Goal: Obtain resource: Download file/media

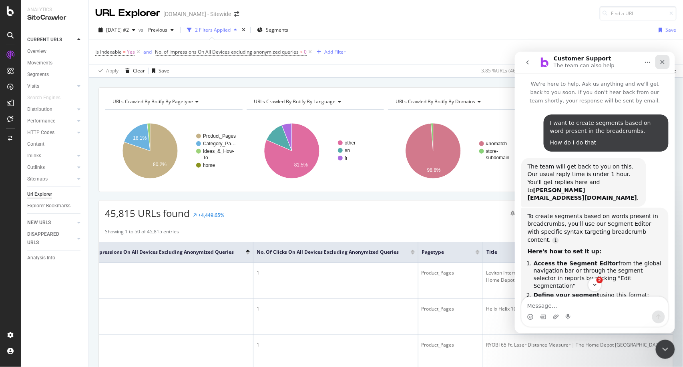
scroll to position [1, 0]
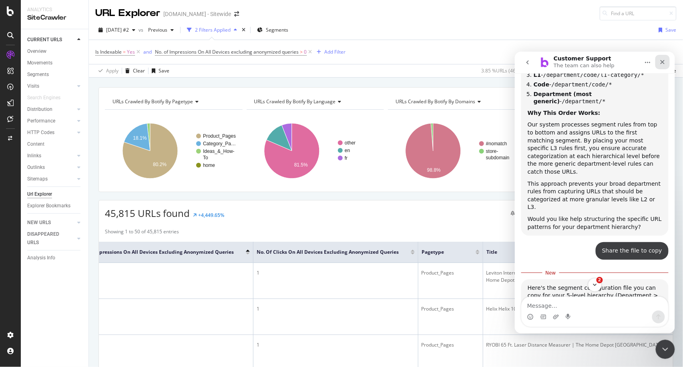
click at [663, 62] on icon "Close" at bounding box center [662, 61] width 6 height 6
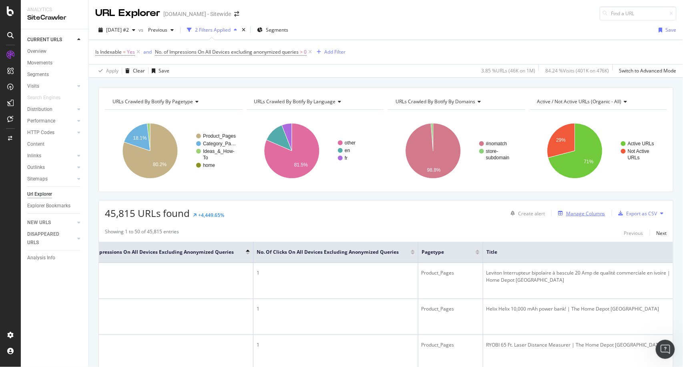
click at [566, 214] on div "Manage Columns" at bounding box center [585, 213] width 39 height 7
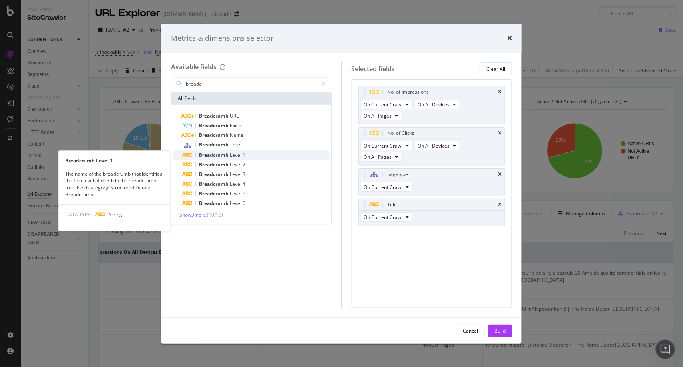
type input "breadcr"
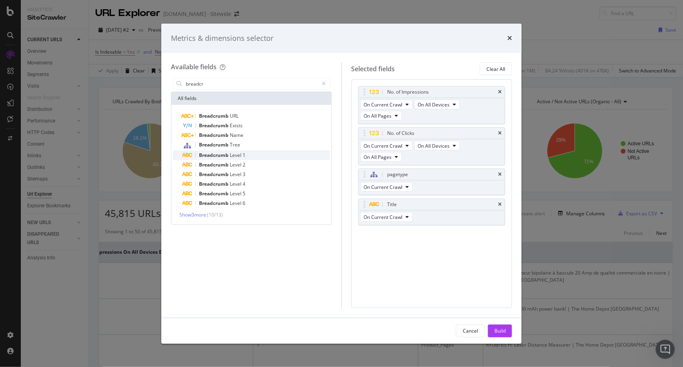
click at [245, 155] on span "1" at bounding box center [244, 155] width 3 height 7
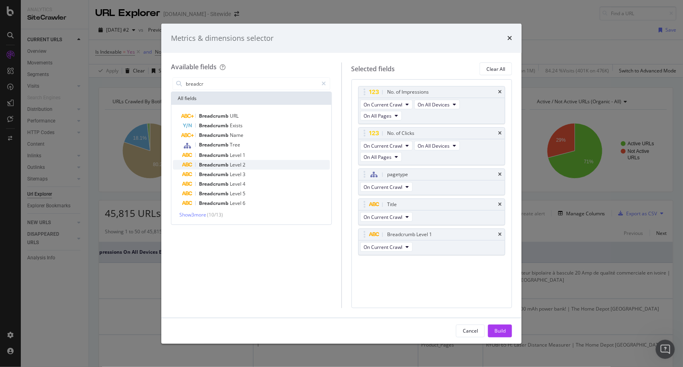
click at [255, 165] on div "Breadcrumb Level 2" at bounding box center [256, 165] width 147 height 10
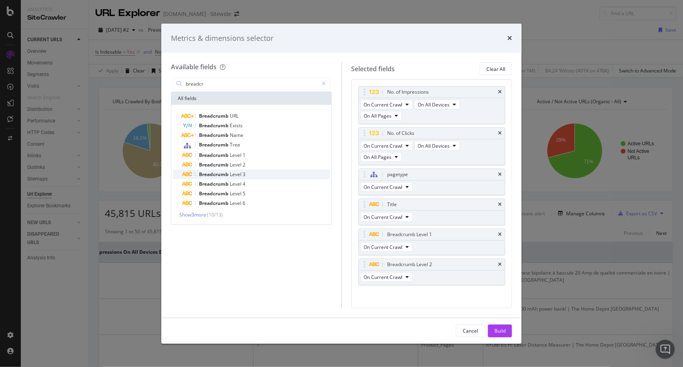
click at [252, 173] on div "Breadcrumb Level 3" at bounding box center [256, 175] width 147 height 10
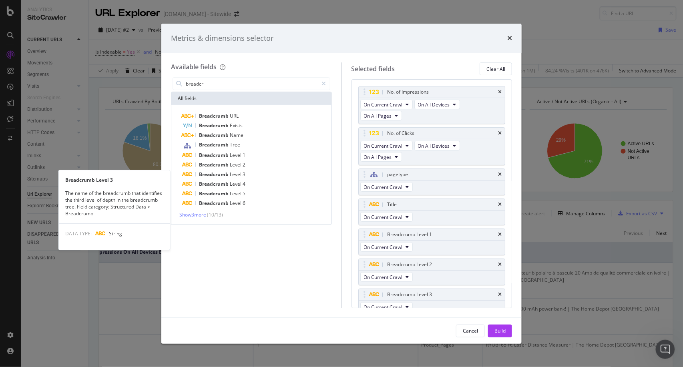
scroll to position [7, 0]
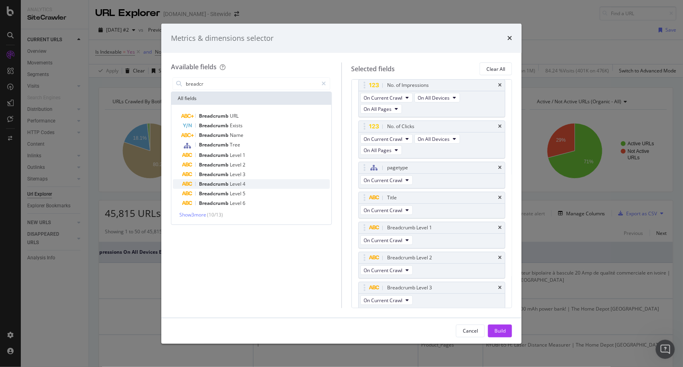
click at [253, 182] on div "Breadcrumb Level 4" at bounding box center [256, 184] width 147 height 10
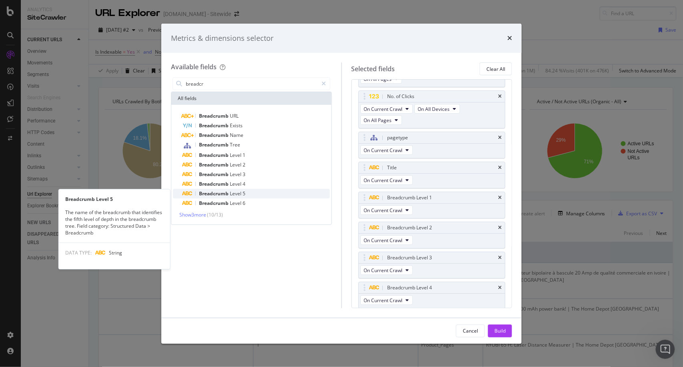
click at [254, 192] on div "Breadcrumb Level 5" at bounding box center [256, 194] width 147 height 10
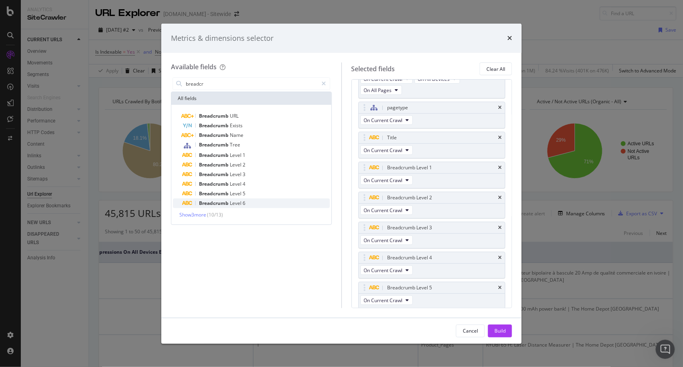
click at [254, 199] on div "Breadcrumb Level 6" at bounding box center [256, 204] width 147 height 10
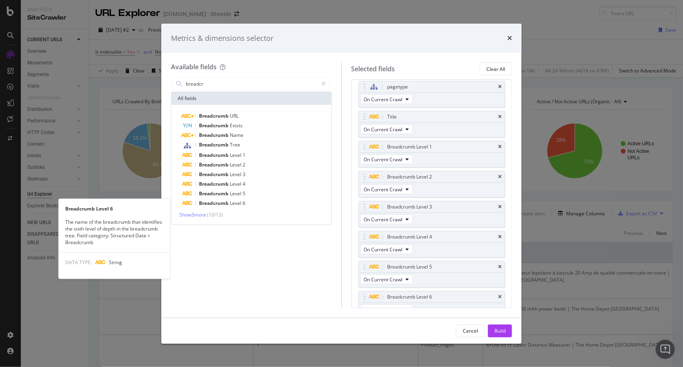
scroll to position [97, 0]
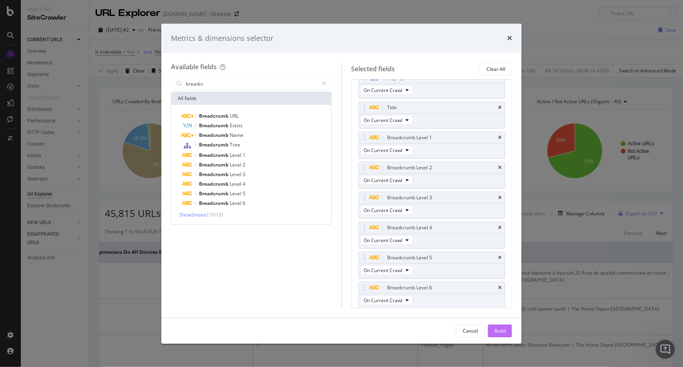
click at [500, 332] on div "Build" at bounding box center [500, 331] width 11 height 7
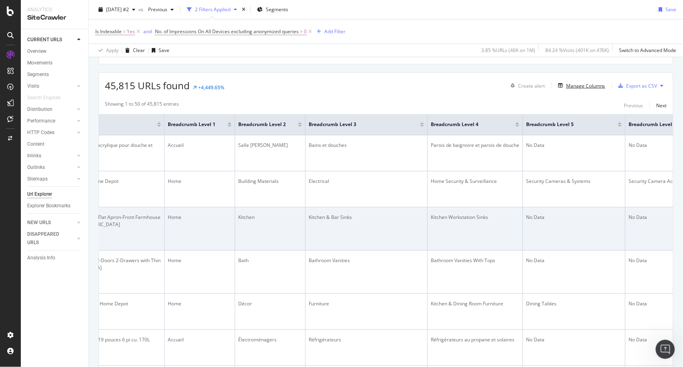
scroll to position [0, 726]
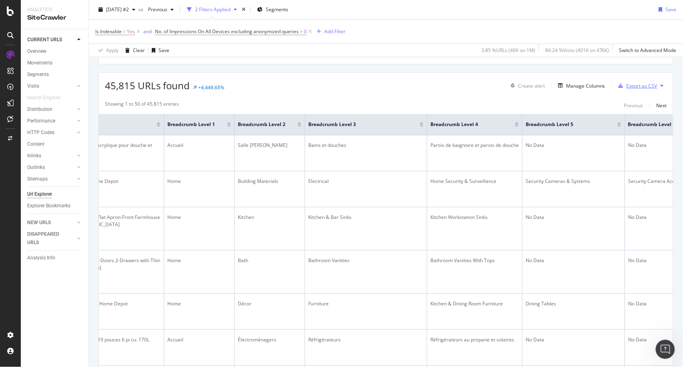
click at [631, 88] on div "Export as CSV" at bounding box center [642, 86] width 31 height 7
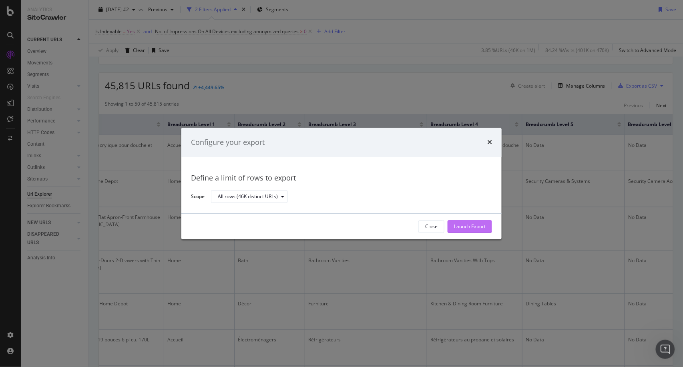
click at [473, 226] on div "Launch Export" at bounding box center [470, 227] width 32 height 7
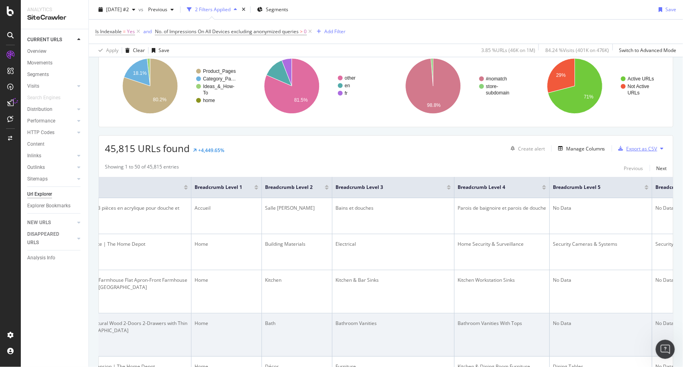
scroll to position [0, 0]
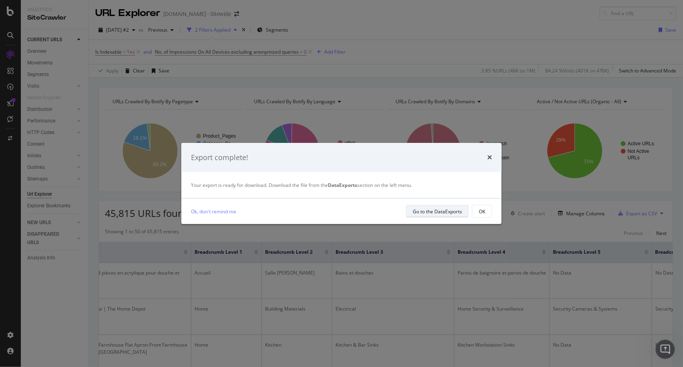
click at [445, 209] on div "Go to the DataExports" at bounding box center [437, 211] width 49 height 7
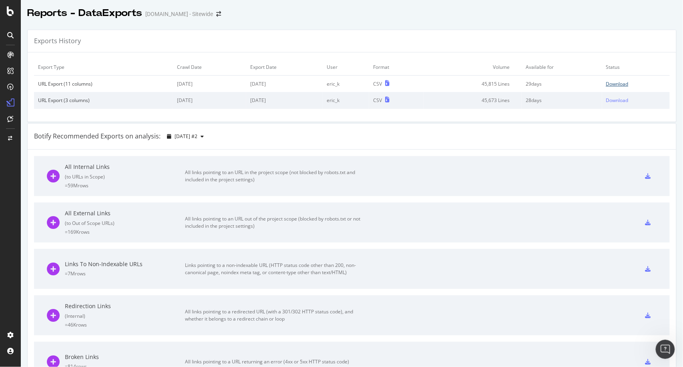
click at [606, 86] on div "Download" at bounding box center [617, 84] width 22 height 7
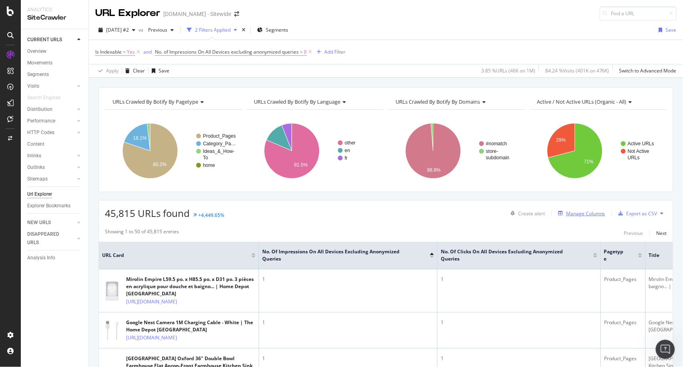
click at [582, 213] on div "Manage Columns" at bounding box center [585, 213] width 39 height 7
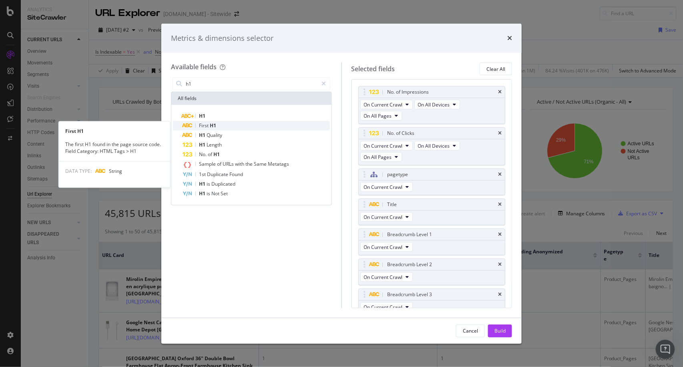
type input "h1"
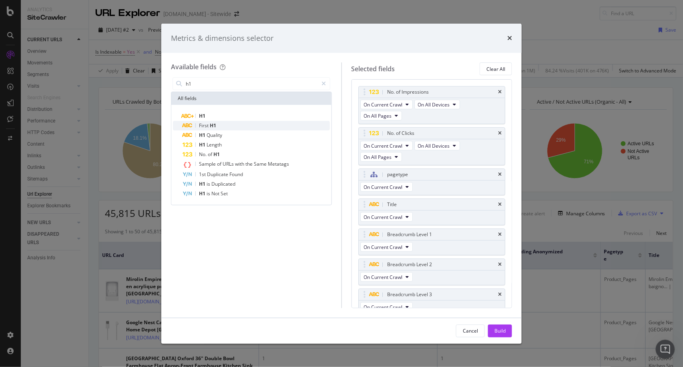
click at [216, 125] on span "H1" at bounding box center [213, 125] width 6 height 7
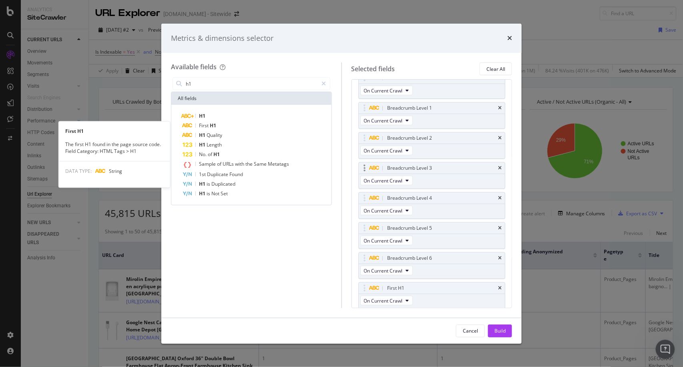
scroll to position [127, 0]
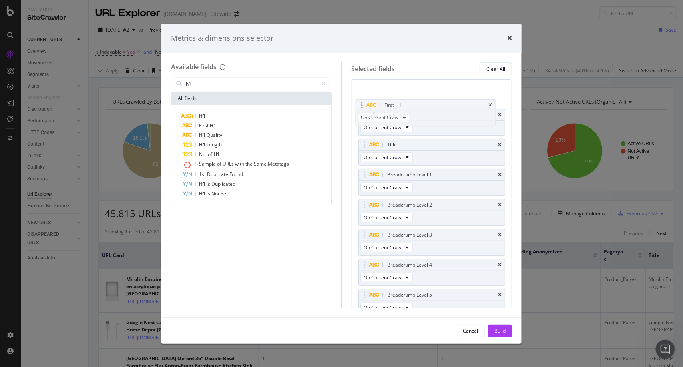
drag, startPoint x: 441, startPoint y: 285, endPoint x: 439, endPoint y: 108, distance: 176.7
click at [439, 108] on body "Analytics SiteCrawler CURRENT URLS Overview Movements Segments Visits Analysis …" at bounding box center [341, 183] width 683 height 367
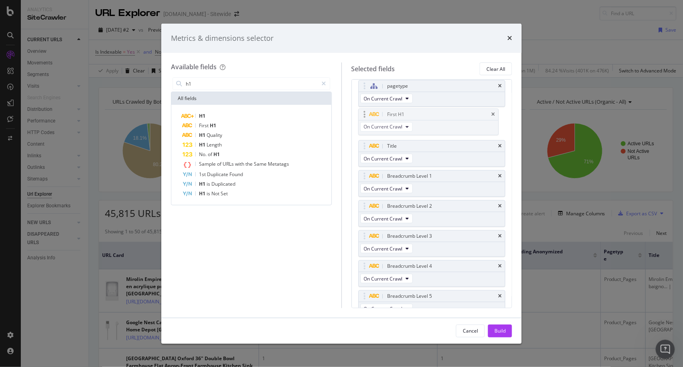
click at [439, 109] on div "First H1 On Current Crawl" at bounding box center [429, 122] width 141 height 27
click at [504, 328] on div "Build" at bounding box center [500, 331] width 11 height 7
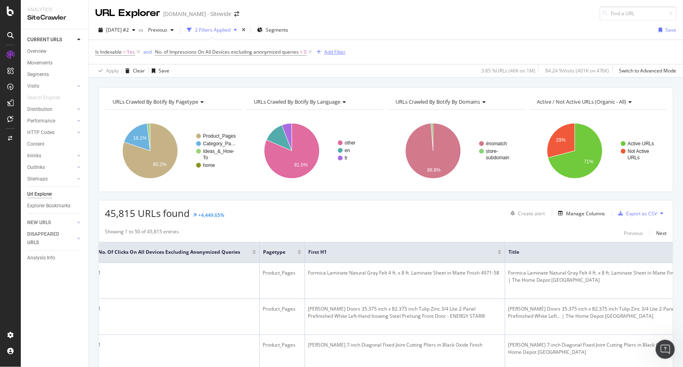
click at [341, 51] on div "Add Filter" at bounding box center [334, 51] width 21 height 7
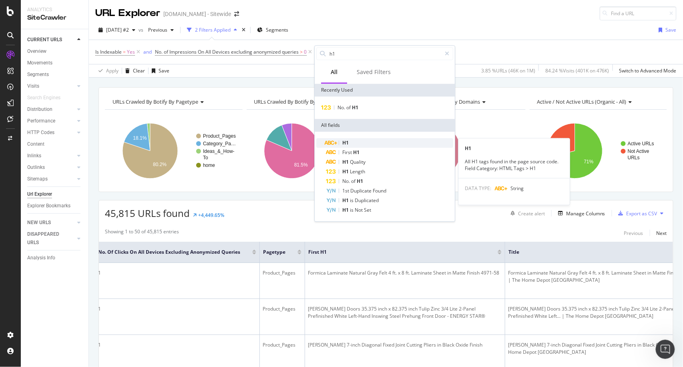
type input "h1"
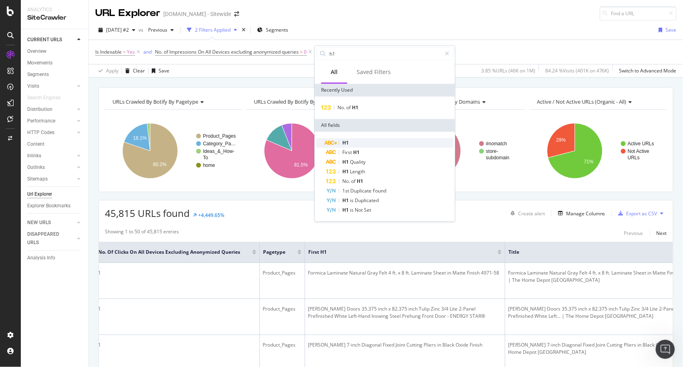
click at [345, 146] on span "H1" at bounding box center [346, 142] width 6 height 7
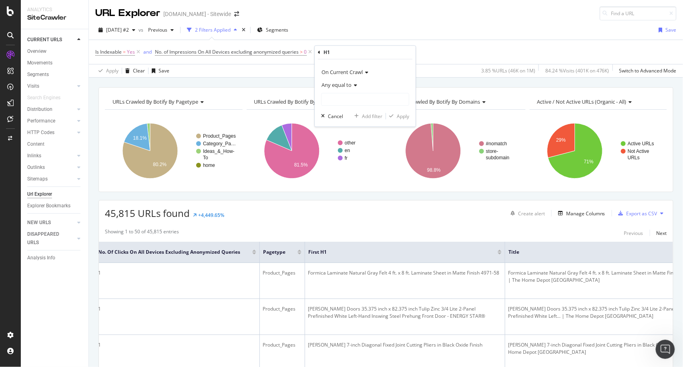
click at [359, 86] on div "Any equal to" at bounding box center [365, 85] width 88 height 13
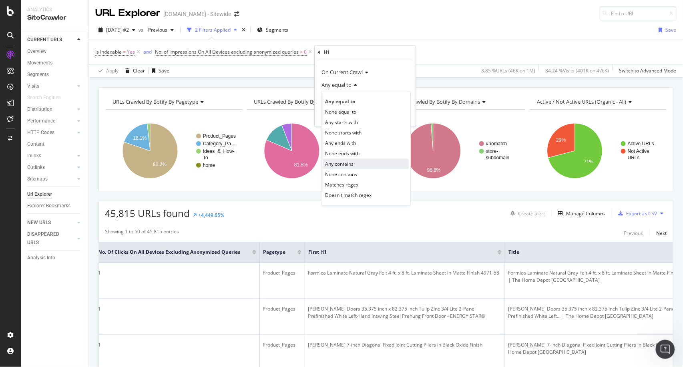
click at [353, 166] on span "Any contains" at bounding box center [339, 164] width 28 height 7
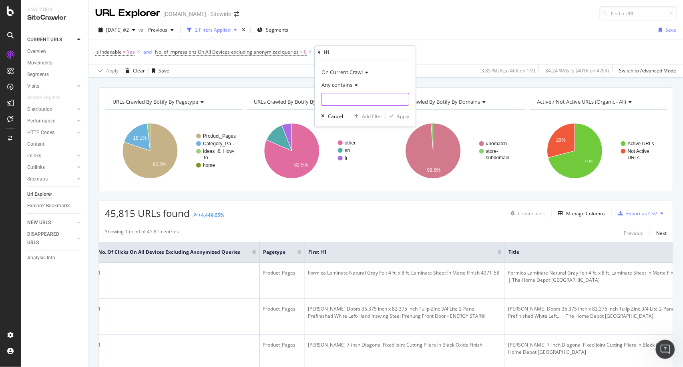
click at [366, 98] on input "text" at bounding box center [365, 99] width 87 height 13
click at [353, 103] on input "(prod" at bounding box center [360, 99] width 76 height 13
type input "(produ"
click at [401, 116] on div "Apply" at bounding box center [403, 116] width 12 height 7
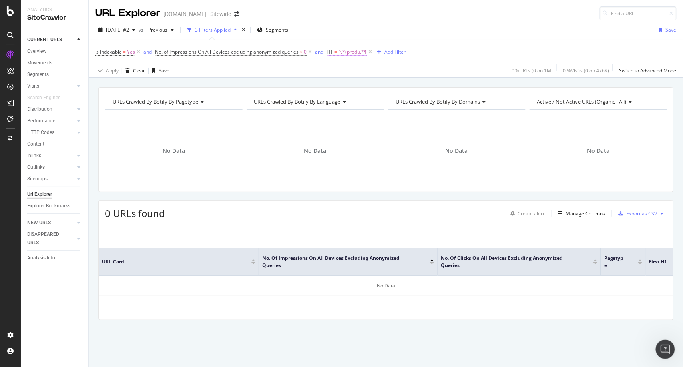
click at [356, 54] on span "^.*(produ.*$" at bounding box center [352, 51] width 28 height 11
click at [365, 95] on input "(produ" at bounding box center [373, 98] width 76 height 13
type input "produ"
click at [418, 114] on div "Apply" at bounding box center [417, 114] width 12 height 7
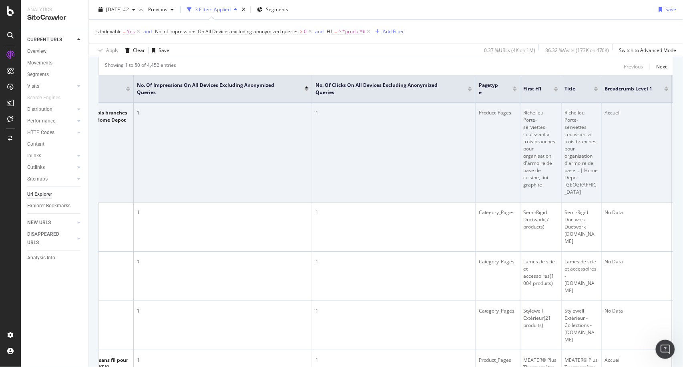
scroll to position [167, 0]
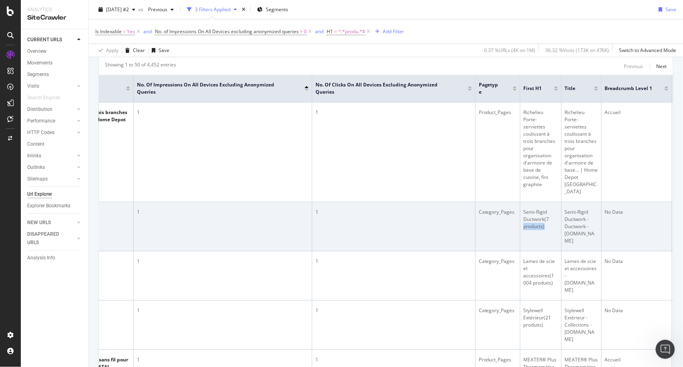
drag, startPoint x: 546, startPoint y: 220, endPoint x: 524, endPoint y: 221, distance: 22.0
click at [524, 221] on div "Semi-Rigid Ductwork(7 products)" at bounding box center [541, 220] width 34 height 22
copy div "products)"
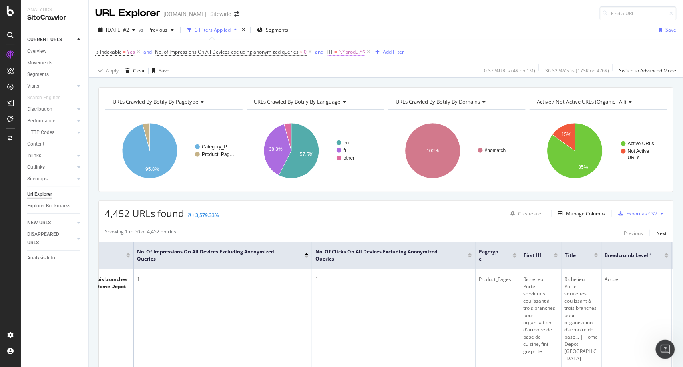
click at [354, 47] on span "^.*produ.*$" at bounding box center [351, 51] width 27 height 11
click at [461, 87] on div "URLs Crawled By Botify By pagetype Chart (by Value) Table Expand Export as CSV …" at bounding box center [386, 87] width 594 height 19
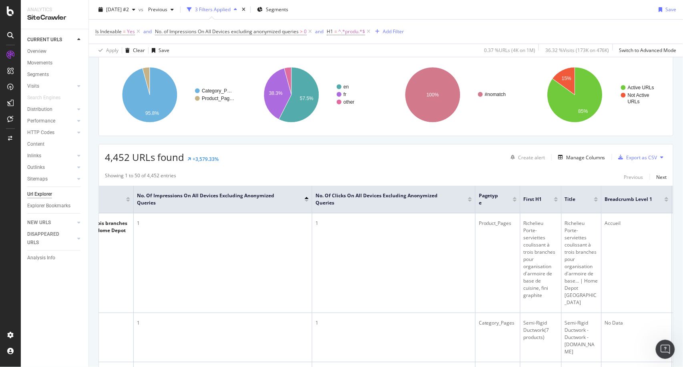
scroll to position [52, 0]
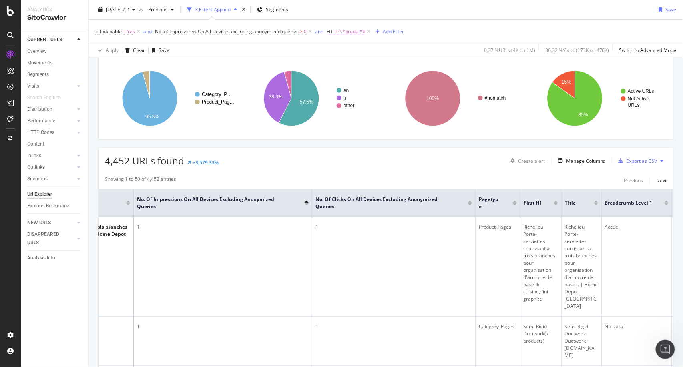
click at [353, 32] on span "^.*produ.*$" at bounding box center [351, 31] width 27 height 11
click at [374, 60] on div "Any contains" at bounding box center [379, 63] width 88 height 13
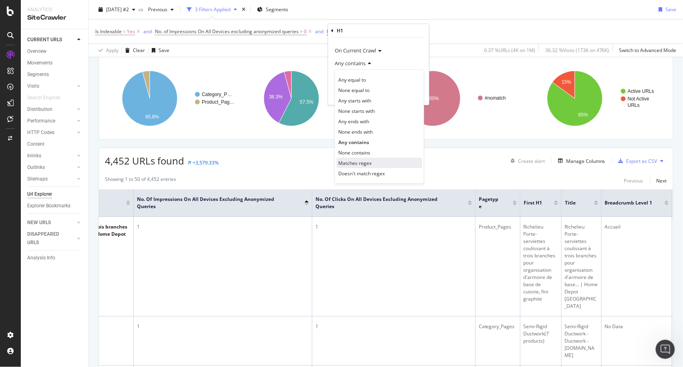
click at [376, 161] on div "Matches regex" at bounding box center [380, 163] width 86 height 10
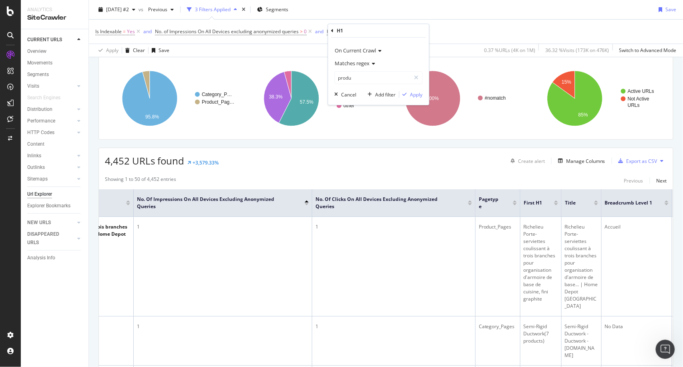
click at [373, 66] on div "Matches regex" at bounding box center [379, 63] width 88 height 13
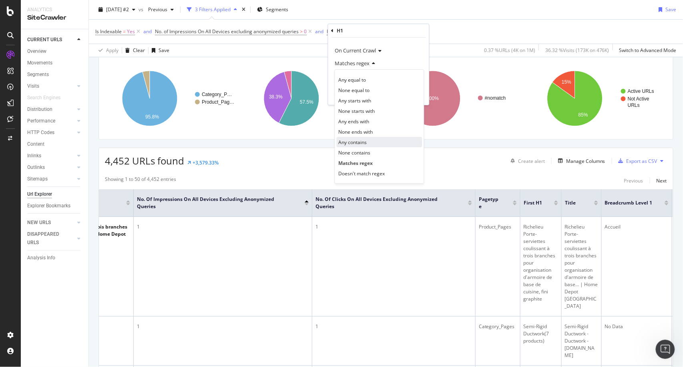
click at [369, 140] on div "Any contains" at bounding box center [380, 142] width 86 height 10
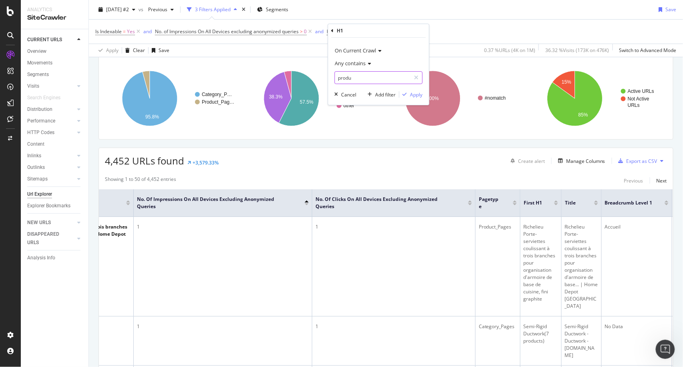
click at [376, 77] on input "produ" at bounding box center [373, 77] width 76 height 13
click at [414, 95] on div "Apply" at bounding box center [417, 94] width 12 height 7
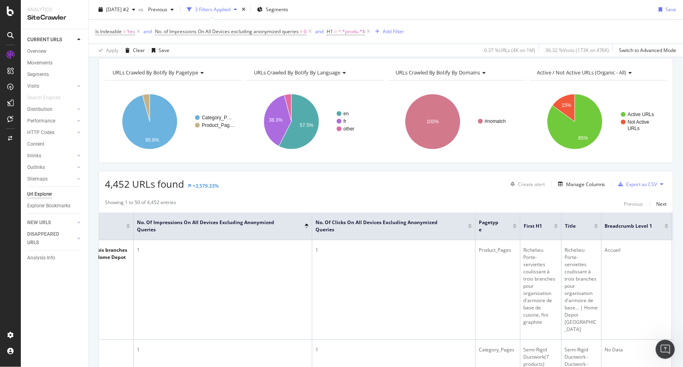
scroll to position [29, 0]
click at [393, 32] on div "Add Filter" at bounding box center [393, 31] width 21 height 7
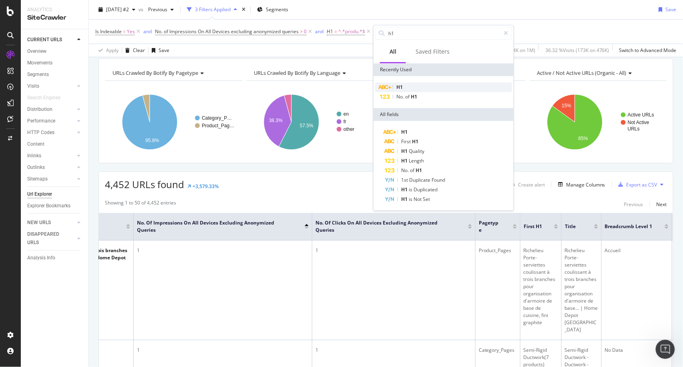
click at [403, 89] on div "H1" at bounding box center [443, 88] width 137 height 10
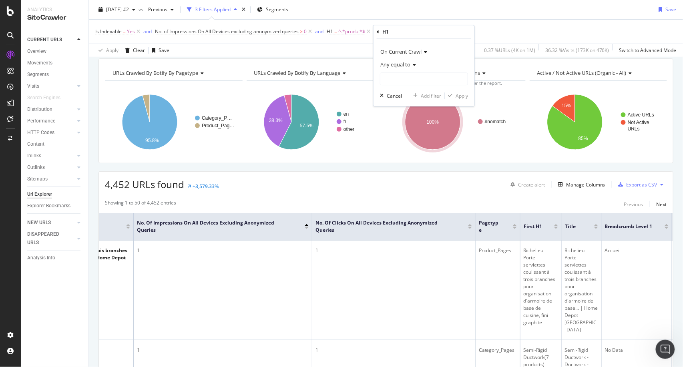
click at [408, 64] on span "Any equal to" at bounding box center [396, 64] width 30 height 7
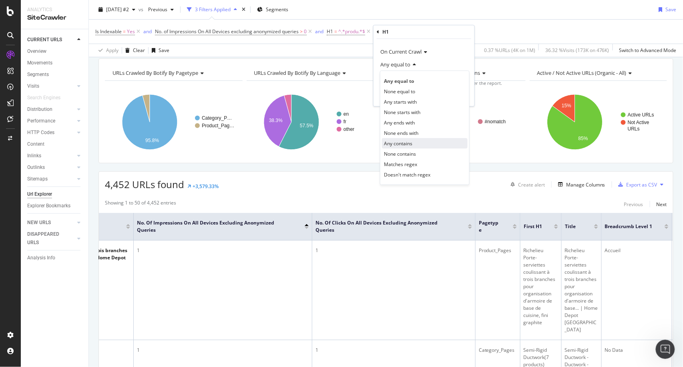
click at [406, 142] on span "Any contains" at bounding box center [398, 143] width 28 height 7
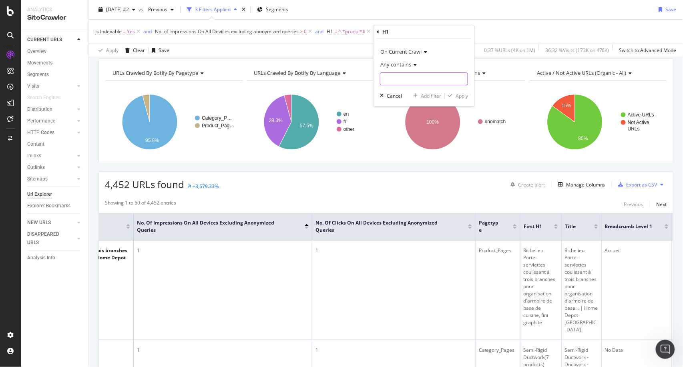
click at [415, 80] on input "text" at bounding box center [424, 79] width 87 height 13
type input ")"
click at [463, 78] on icon at bounding box center [462, 79] width 4 height 6
click at [397, 96] on div "Cancel" at bounding box center [394, 96] width 15 height 7
click at [350, 30] on span "^.*produ.*$" at bounding box center [351, 31] width 27 height 11
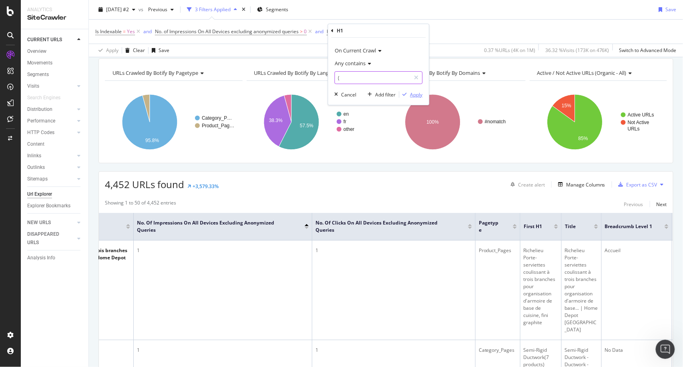
type input "("
click at [417, 95] on div "Apply" at bounding box center [417, 94] width 12 height 7
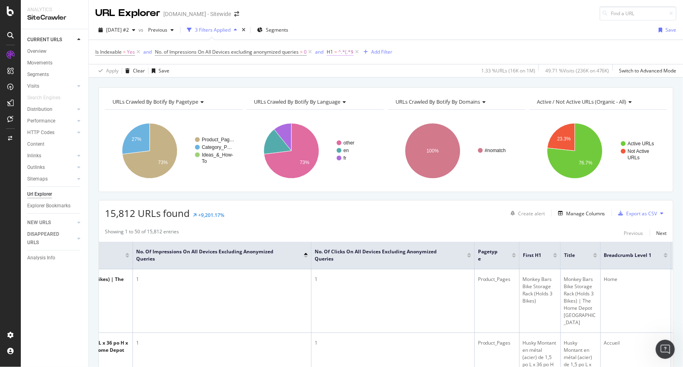
click at [344, 47] on span "^.*(.*$" at bounding box center [345, 51] width 15 height 11
click at [354, 97] on input "(" at bounding box center [373, 98] width 76 height 13
type input "product"
click at [417, 118] on div "Apply" at bounding box center [411, 114] width 23 height 7
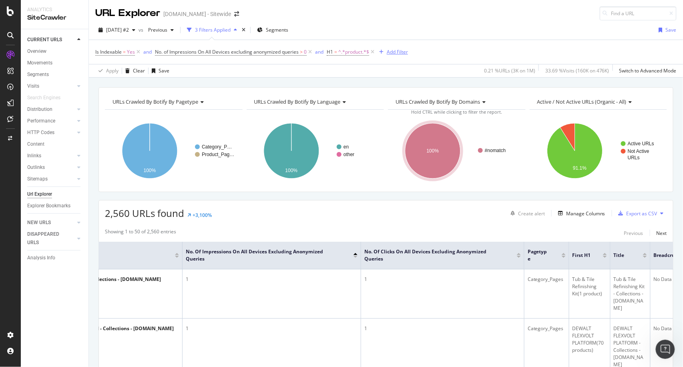
click at [399, 48] on div "Add Filter" at bounding box center [397, 51] width 21 height 7
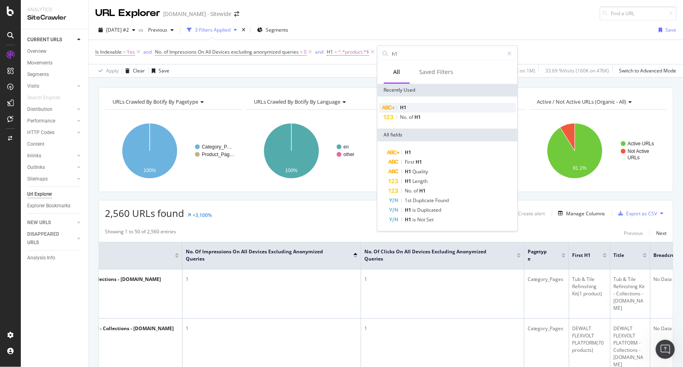
click at [407, 107] on div "H1" at bounding box center [447, 108] width 137 height 10
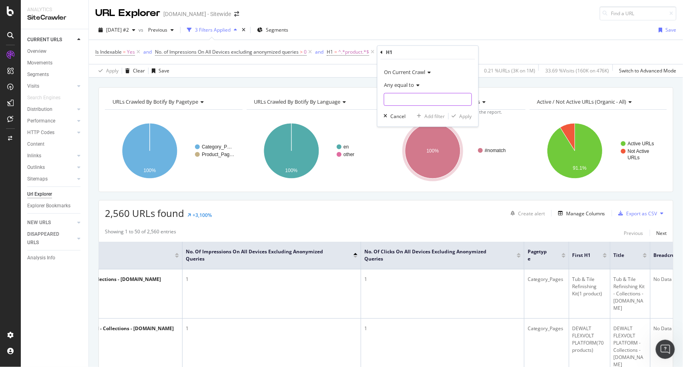
click at [414, 102] on input "text" at bounding box center [428, 99] width 87 height 13
type input "produit"
click at [467, 118] on div "Apply" at bounding box center [466, 116] width 12 height 7
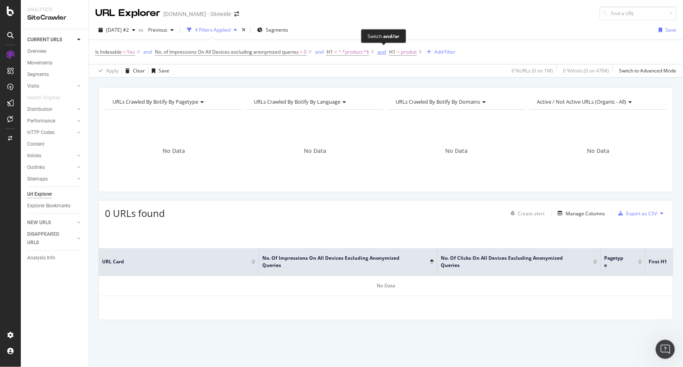
click at [384, 52] on div "and" at bounding box center [382, 51] width 8 height 7
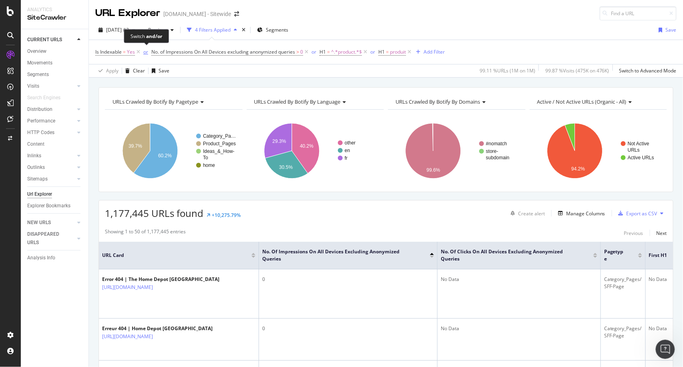
click at [146, 51] on div "or" at bounding box center [145, 51] width 5 height 7
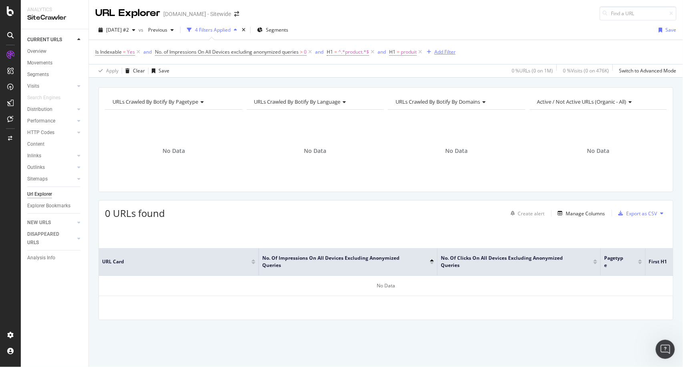
click at [444, 55] on div "Add Filter" at bounding box center [445, 51] width 21 height 7
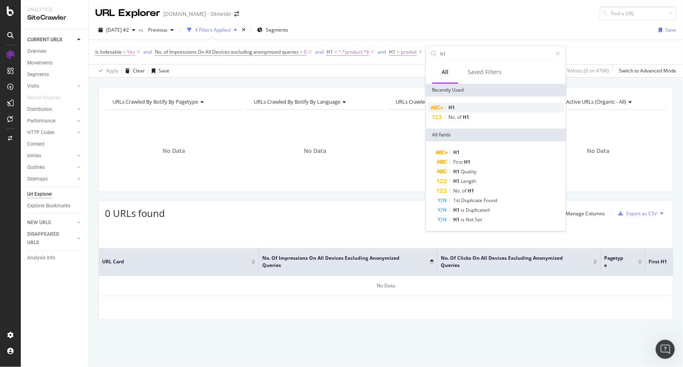
click at [457, 103] on div "H1" at bounding box center [496, 108] width 137 height 10
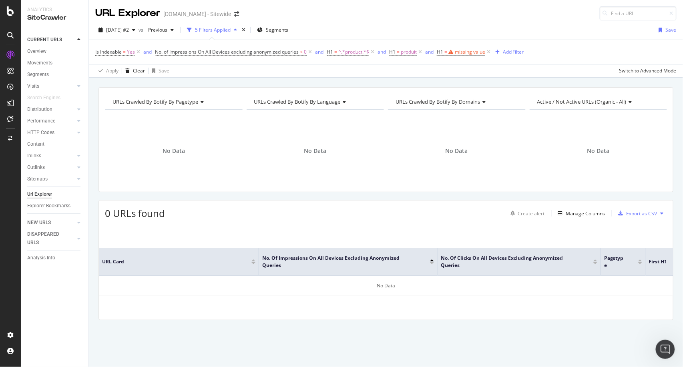
click at [388, 73] on div "Apply Clear Save Switch to Advanced Mode" at bounding box center [386, 70] width 594 height 13
click at [490, 52] on icon at bounding box center [489, 52] width 7 height 8
click at [423, 52] on icon at bounding box center [420, 52] width 7 height 8
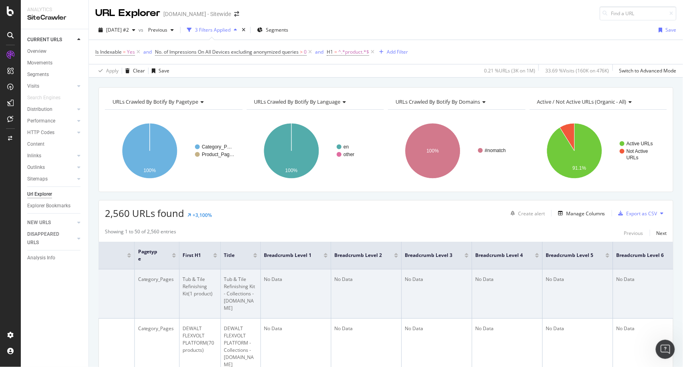
scroll to position [0, 483]
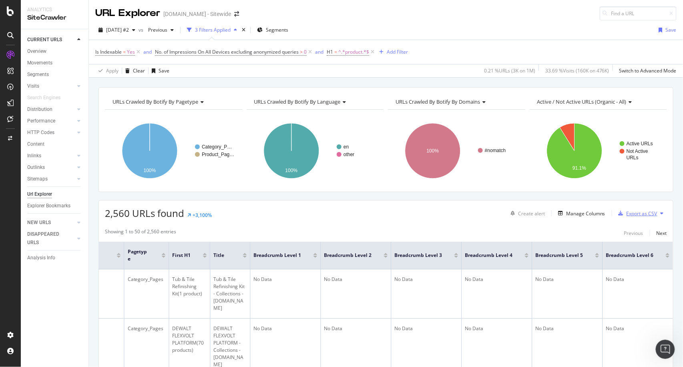
click at [637, 214] on div "Export as CSV" at bounding box center [642, 213] width 31 height 7
click at [376, 54] on icon at bounding box center [372, 52] width 7 height 8
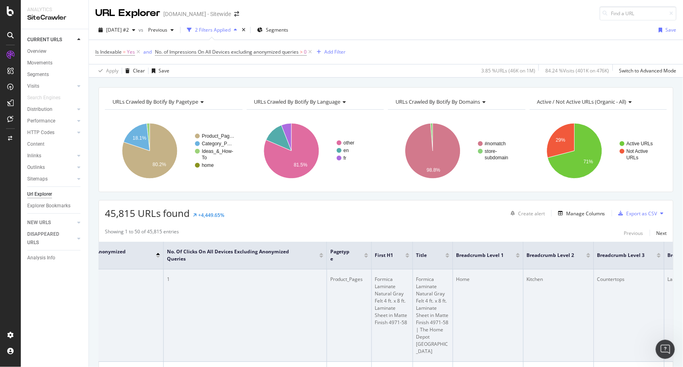
scroll to position [0, 276]
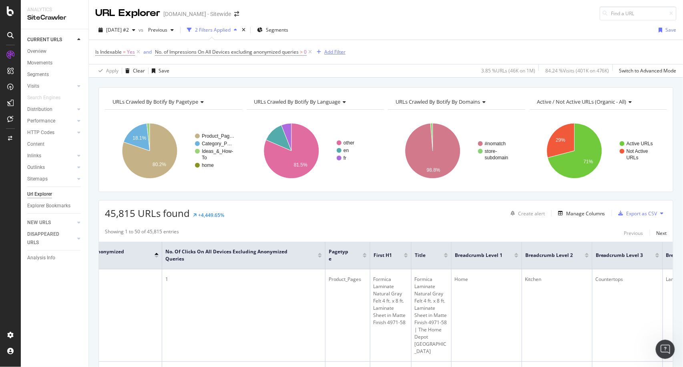
click at [335, 52] on div "Add Filter" at bounding box center [334, 51] width 21 height 7
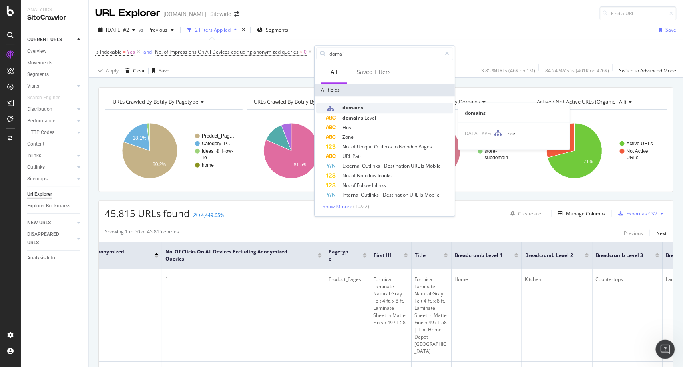
type input "domai"
click at [352, 107] on span "domains" at bounding box center [353, 107] width 21 height 7
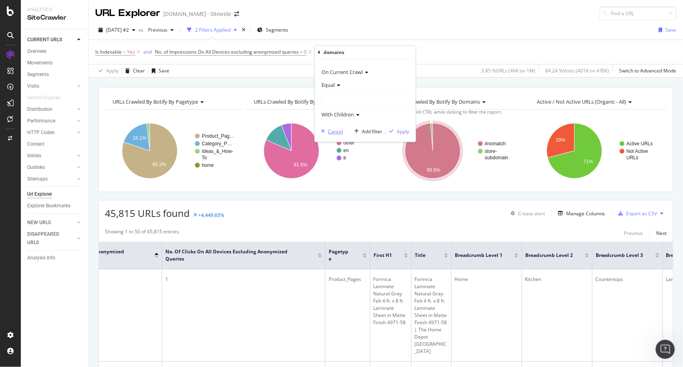
click at [337, 133] on div "Cancel" at bounding box center [335, 131] width 15 height 7
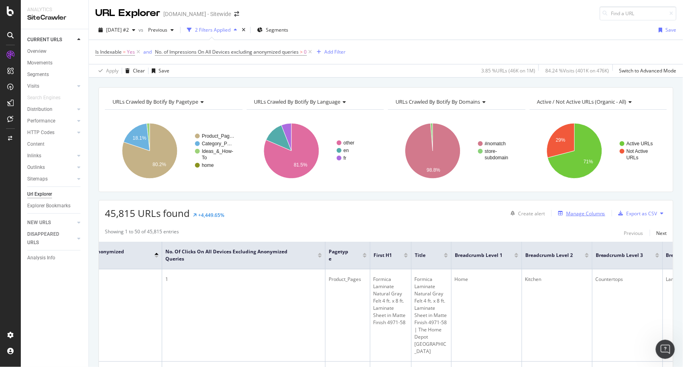
click at [580, 210] on div "Manage Columns" at bounding box center [585, 213] width 39 height 7
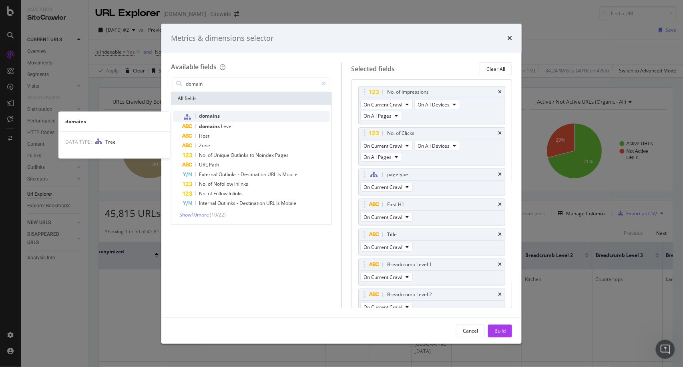
type input "domain"
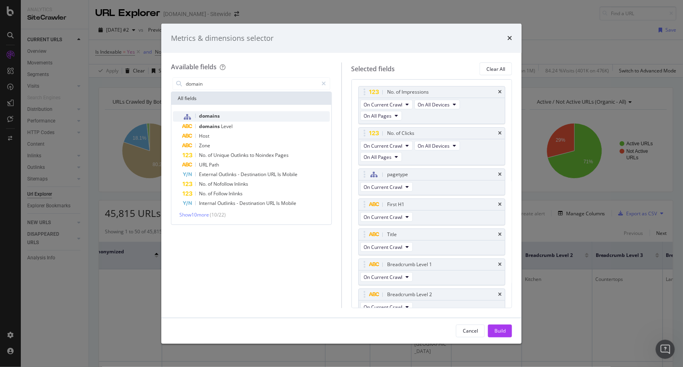
click at [214, 115] on span "domains" at bounding box center [209, 116] width 21 height 7
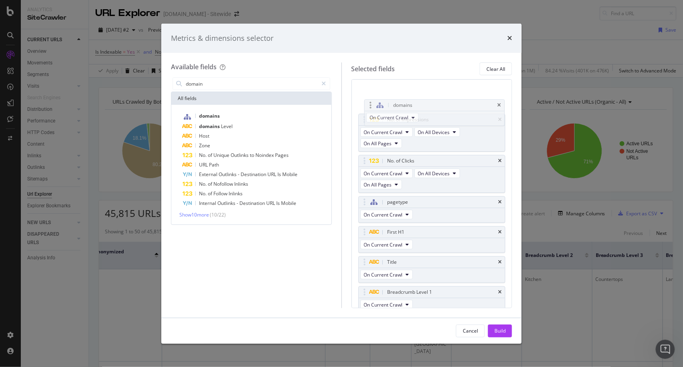
scroll to position [0, 0]
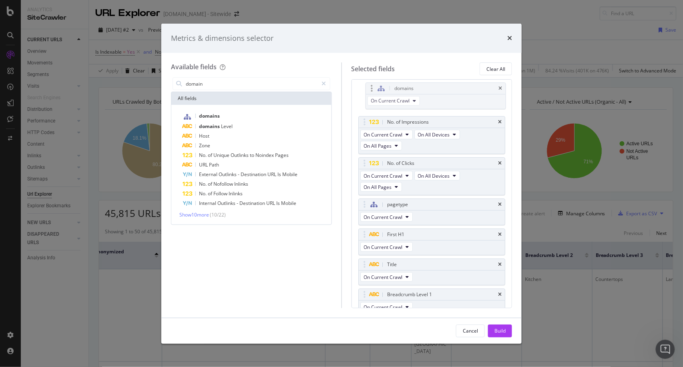
drag, startPoint x: 454, startPoint y: 290, endPoint x: 460, endPoint y: 92, distance: 198.8
click at [460, 92] on body "Analytics SiteCrawler CURRENT URLS Overview Movements Segments Visits Analysis …" at bounding box center [341, 183] width 683 height 367
click at [460, 92] on div "domains" at bounding box center [438, 92] width 104 height 8
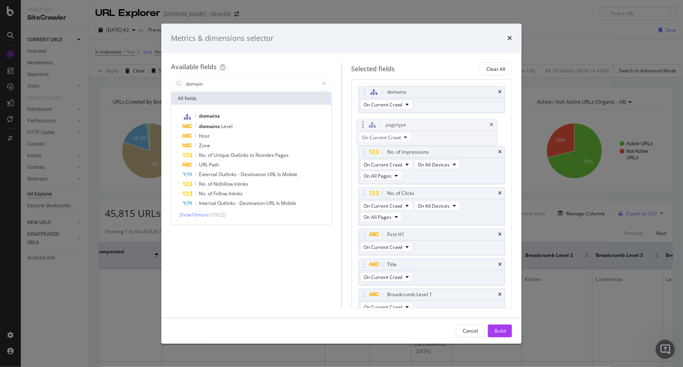
drag, startPoint x: 444, startPoint y: 205, endPoint x: 443, endPoint y: 125, distance: 79.3
click at [443, 125] on body "Analytics SiteCrawler CURRENT URLS Overview Movements Segments Visits Analysis …" at bounding box center [341, 183] width 683 height 367
click at [502, 334] on div "Build" at bounding box center [500, 331] width 11 height 7
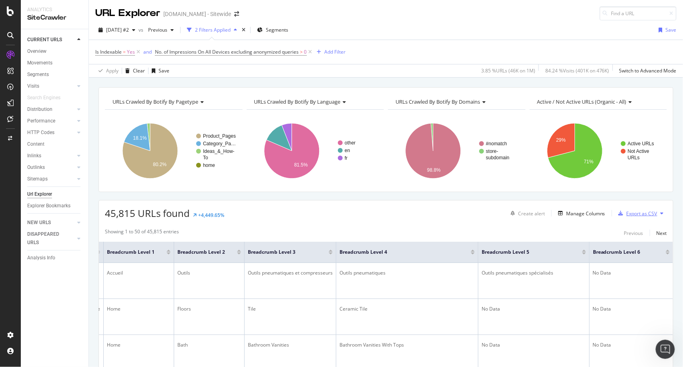
click at [636, 212] on div "Export as CSV" at bounding box center [642, 213] width 31 height 7
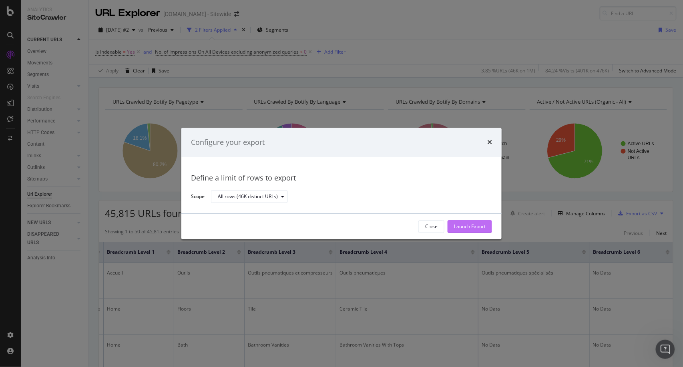
click at [476, 226] on div "Launch Export" at bounding box center [470, 227] width 32 height 7
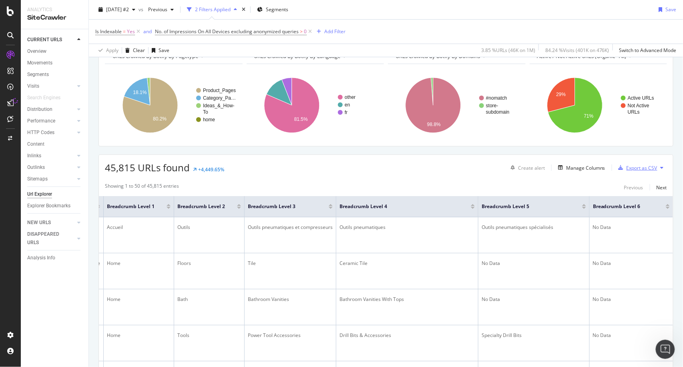
scroll to position [46, 0]
click at [311, 34] on icon at bounding box center [310, 32] width 7 height 8
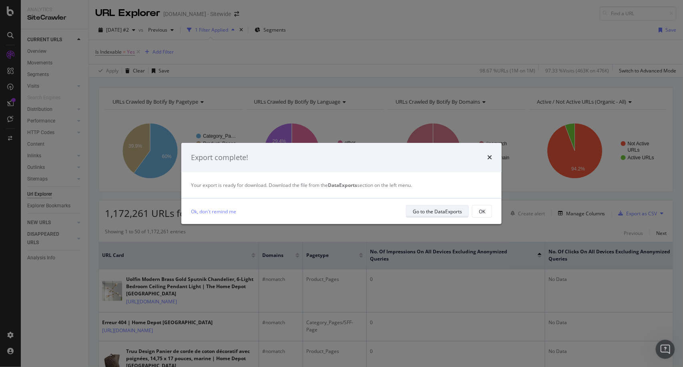
click at [441, 210] on div "Go to the DataExports" at bounding box center [437, 211] width 49 height 7
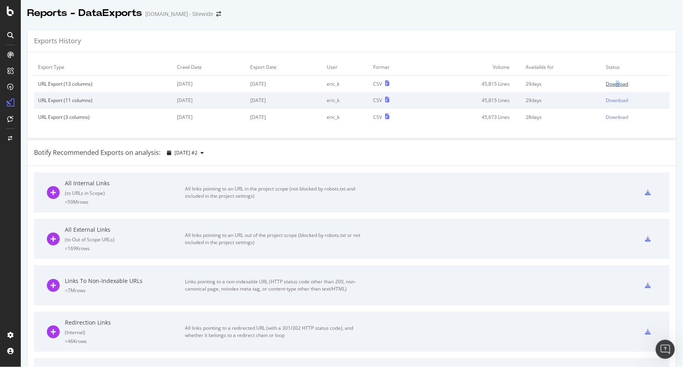
drag, startPoint x: 609, startPoint y: 87, endPoint x: 605, endPoint y: 82, distance: 6.9
click at [605, 82] on td "Download" at bounding box center [636, 84] width 68 height 17
click at [606, 82] on div "Download" at bounding box center [617, 84] width 22 height 7
